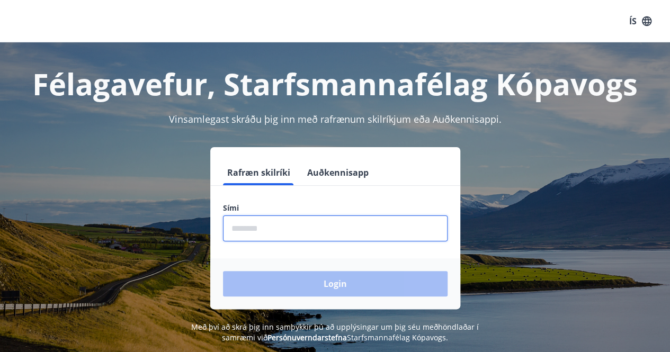
click at [286, 228] on input "phone" at bounding box center [335, 228] width 224 height 26
type input "********"
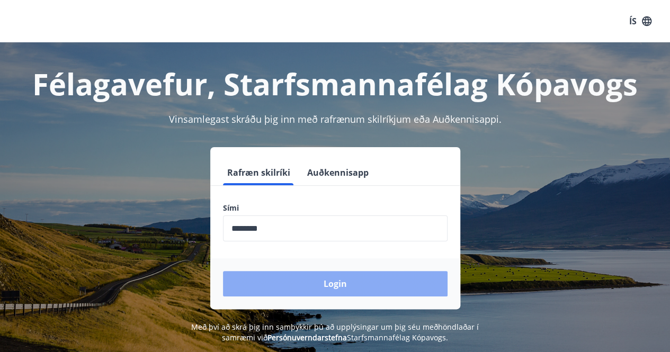
click at [378, 291] on button "Login" at bounding box center [335, 283] width 224 height 25
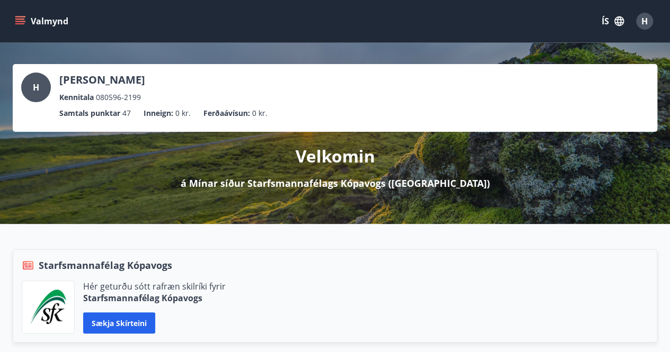
click at [16, 25] on icon "menu" at bounding box center [20, 21] width 11 height 11
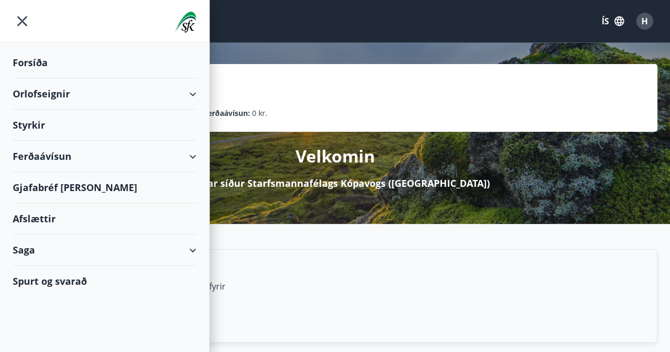
click at [79, 102] on div "Orlofseignir" at bounding box center [105, 93] width 184 height 31
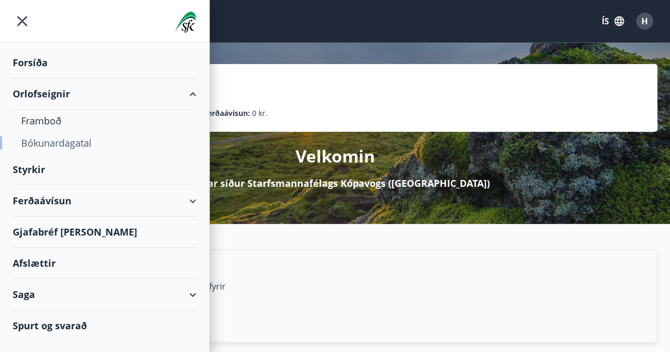
click at [83, 140] on div "Bókunardagatal" at bounding box center [104, 143] width 167 height 22
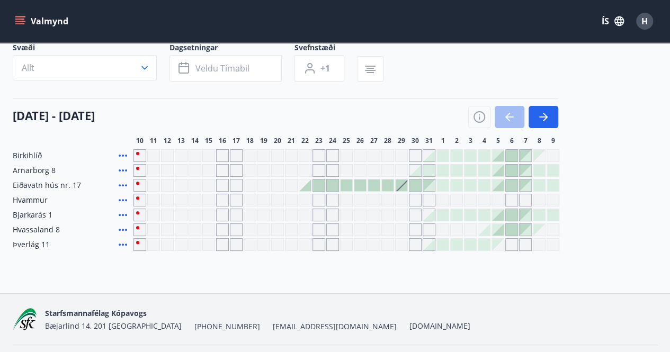
scroll to position [74, 0]
click at [543, 112] on icon "button" at bounding box center [545, 116] width 5 height 8
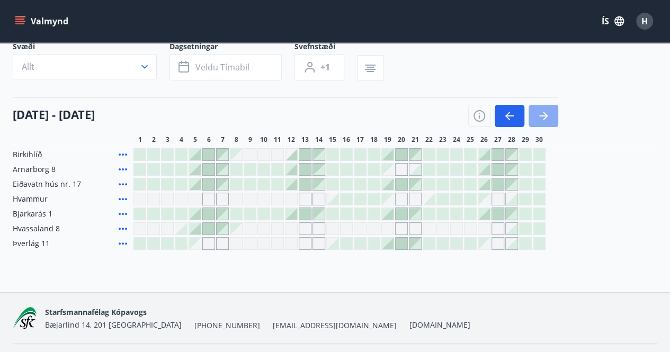
click at [543, 112] on icon "button" at bounding box center [545, 116] width 5 height 8
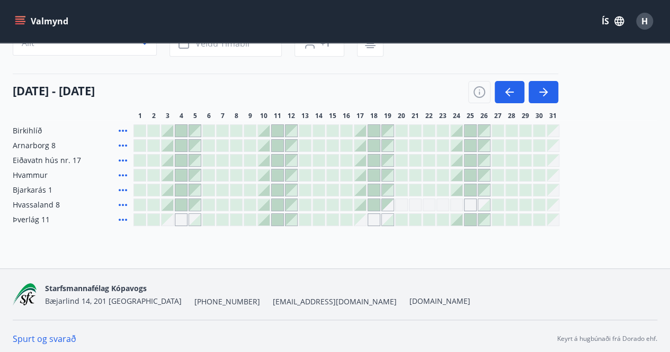
scroll to position [0, 0]
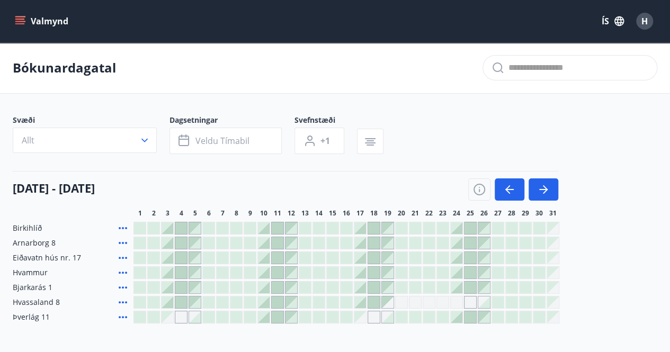
click at [20, 17] on icon "menu" at bounding box center [21, 16] width 12 height 1
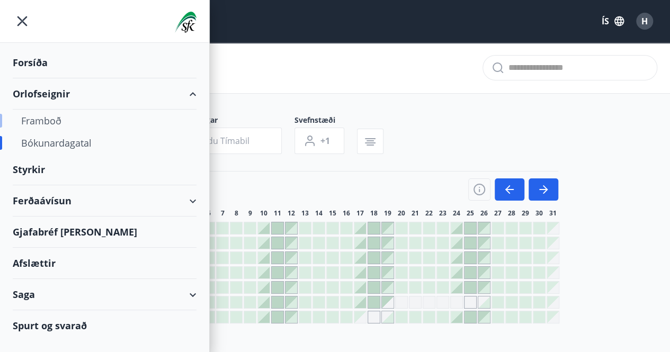
click at [47, 122] on div "Framboð" at bounding box center [104, 121] width 167 height 22
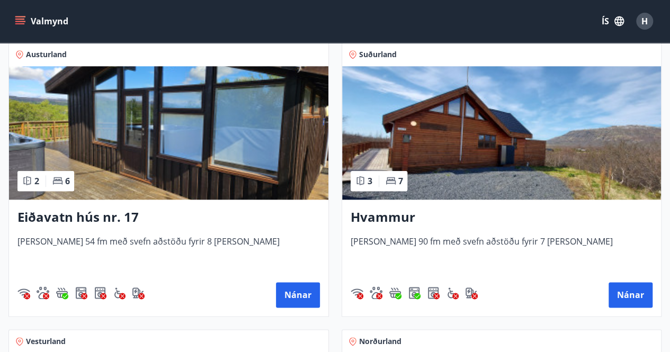
scroll to position [478, 0]
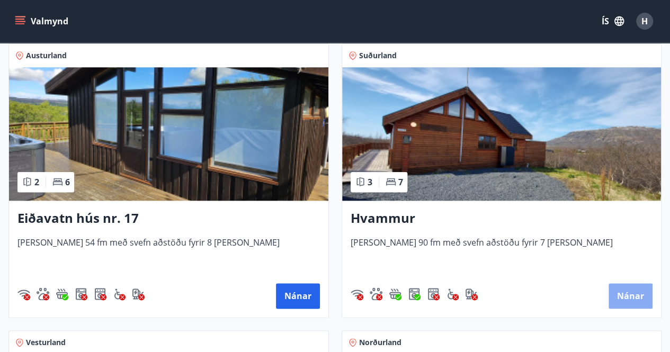
click at [631, 298] on button "Nánar" at bounding box center [630, 295] width 44 height 25
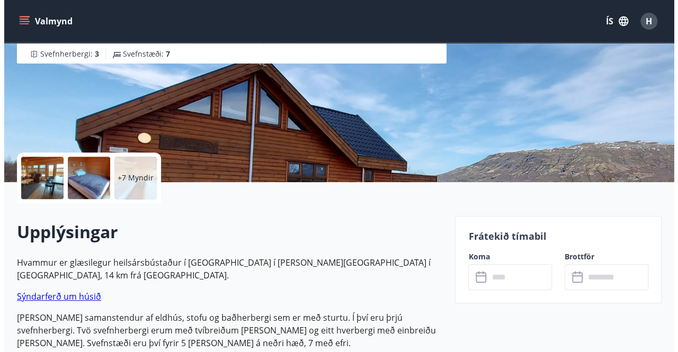
scroll to position [137, 0]
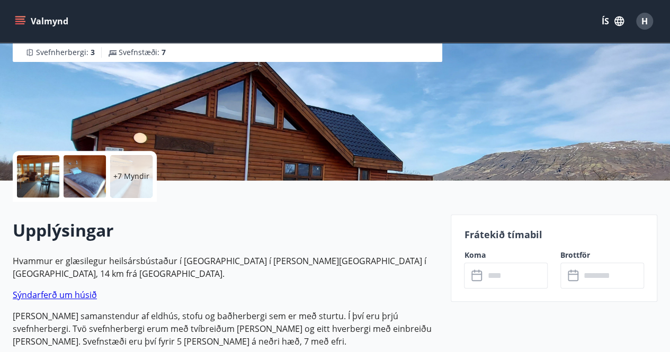
click at [112, 172] on div "+7 Myndir" at bounding box center [131, 176] width 42 height 42
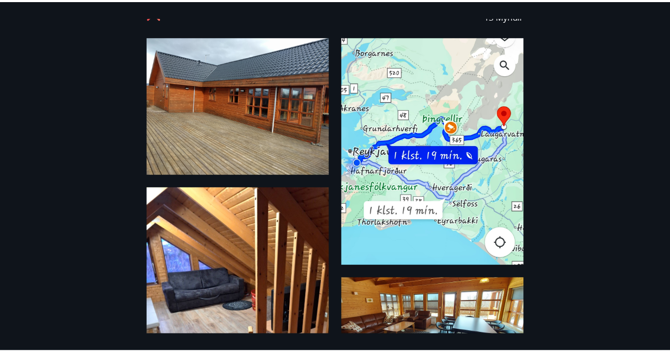
scroll to position [0, 0]
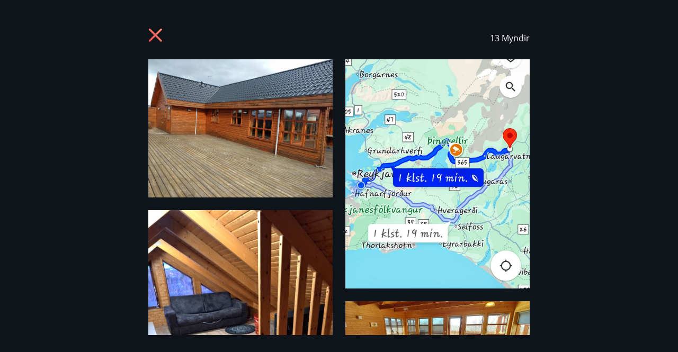
click at [152, 37] on icon at bounding box center [155, 35] width 13 height 13
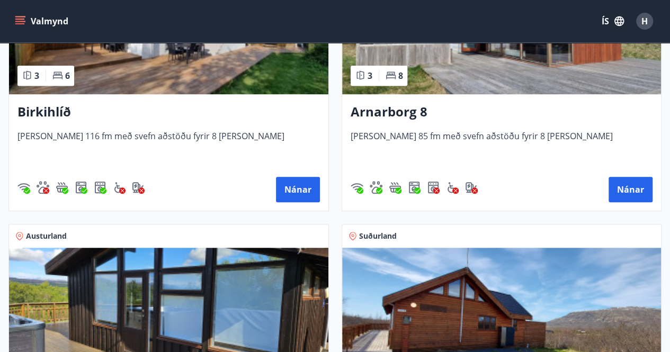
scroll to position [299, 0]
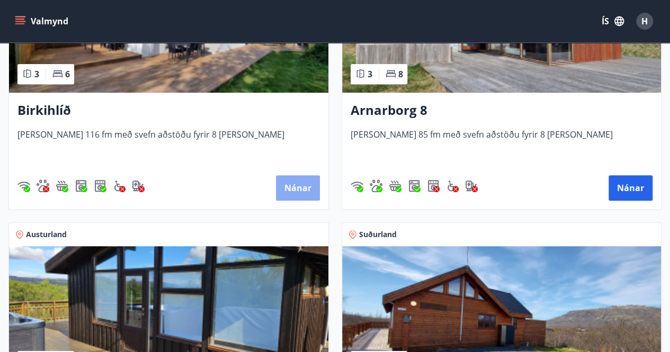
click at [292, 184] on button "Nánar" at bounding box center [298, 187] width 44 height 25
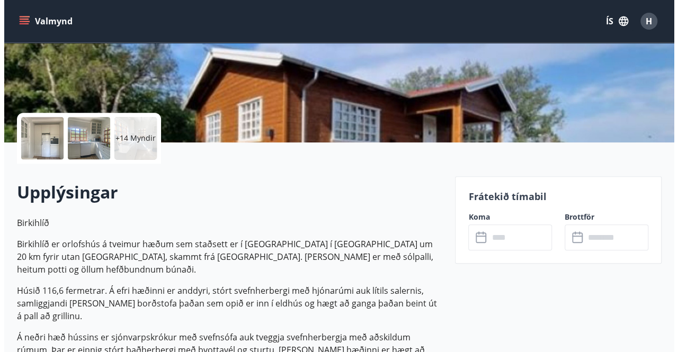
scroll to position [176, 0]
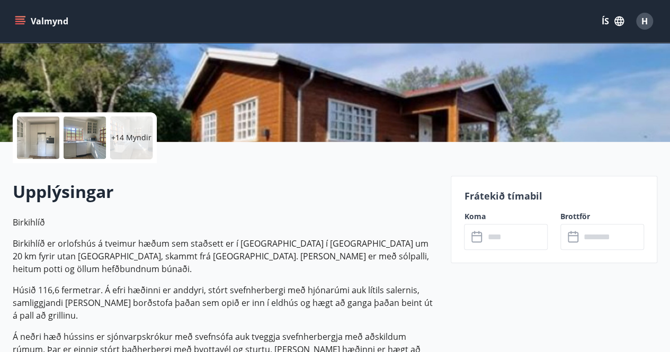
click at [125, 137] on p "+14 Myndir" at bounding box center [131, 137] width 40 height 11
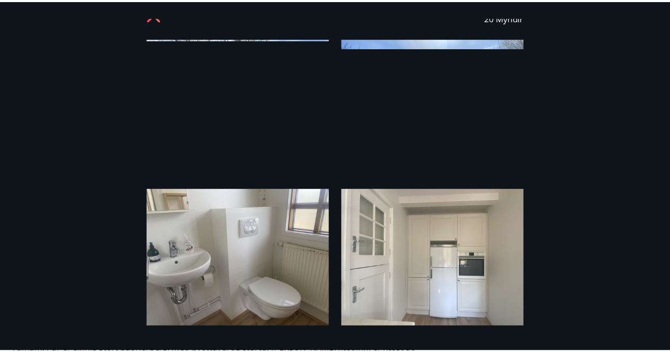
scroll to position [0, 0]
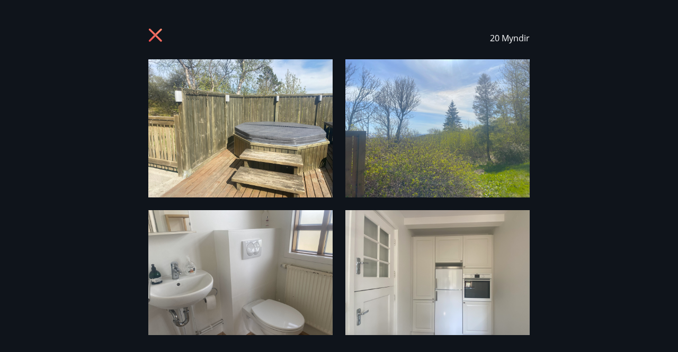
click at [156, 35] on icon at bounding box center [155, 35] width 3 height 3
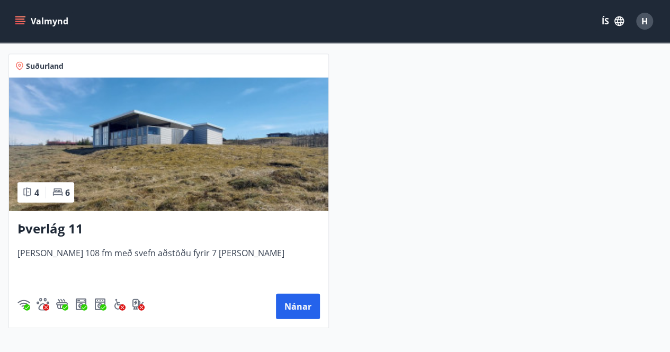
scroll to position [1043, 0]
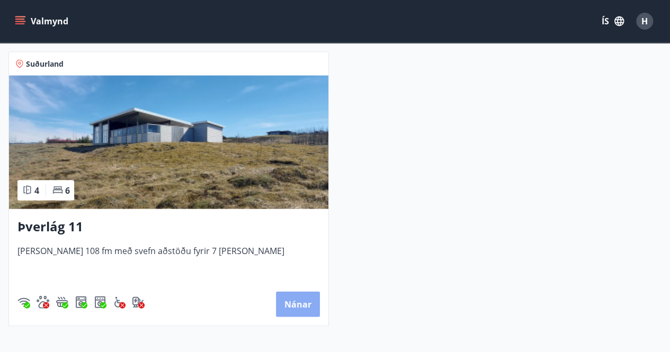
click at [295, 309] on button "Nánar" at bounding box center [298, 304] width 44 height 25
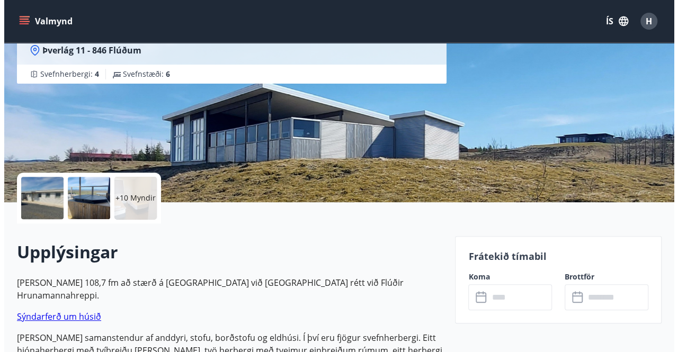
scroll to position [118, 0]
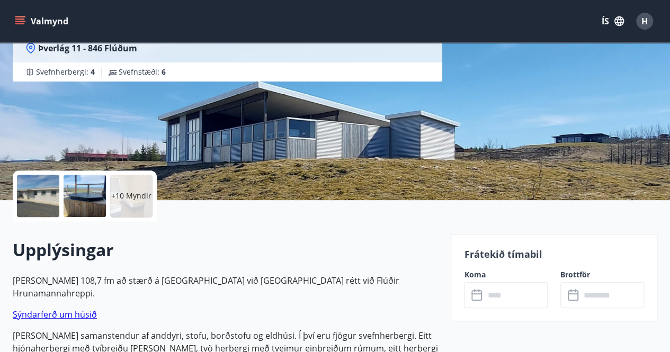
click at [117, 202] on div "+10 Myndir" at bounding box center [131, 196] width 42 height 42
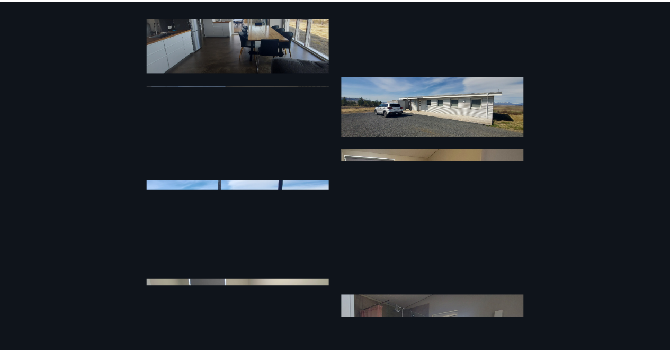
scroll to position [0, 0]
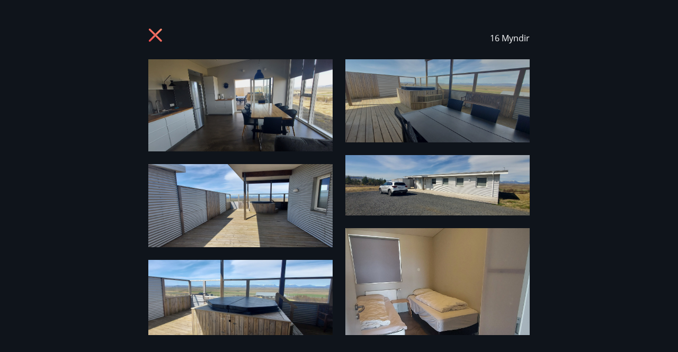
click at [160, 30] on icon at bounding box center [155, 35] width 13 height 13
